Goal: Navigation & Orientation: Find specific page/section

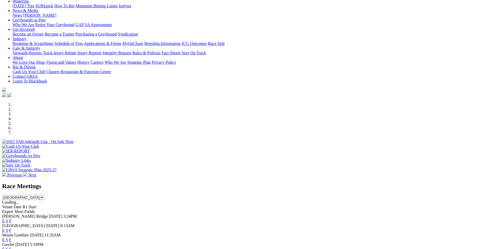
scroll to position [105, 0]
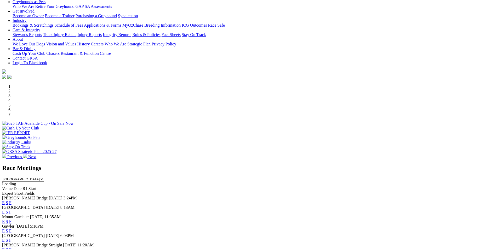
click at [5, 201] on link "E" at bounding box center [3, 203] width 3 height 4
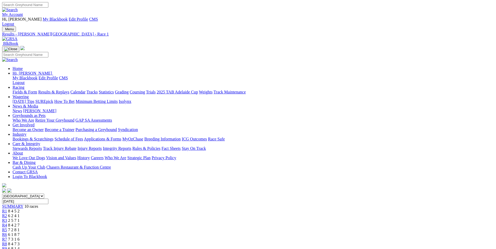
click at [18, 37] on img at bounding box center [9, 39] width 15 height 5
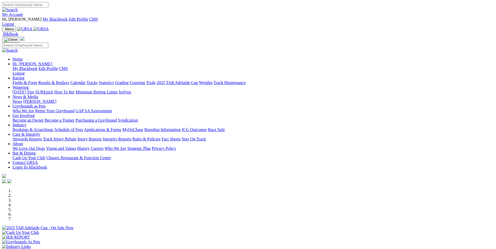
click at [398, 2] on div "My Account Hi, Martyn My Blackbook Edit Profile CMS Logout" at bounding box center [247, 14] width 491 height 24
click at [23, 12] on link "My Account" at bounding box center [12, 14] width 21 height 4
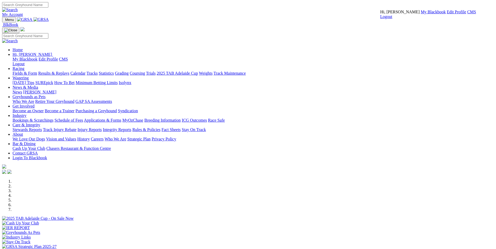
click at [467, 14] on link "CMS" at bounding box center [471, 12] width 9 height 4
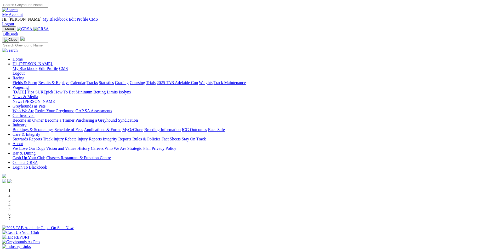
click at [29, 85] on link "Wagering" at bounding box center [21, 87] width 16 height 4
click at [53, 90] on link "SUREpick" at bounding box center [44, 92] width 18 height 4
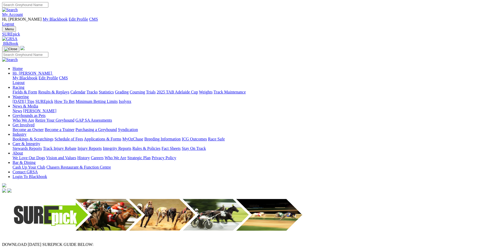
click at [18, 37] on img at bounding box center [9, 39] width 15 height 5
